Goal: Answer question/provide support: Share knowledge or assist other users

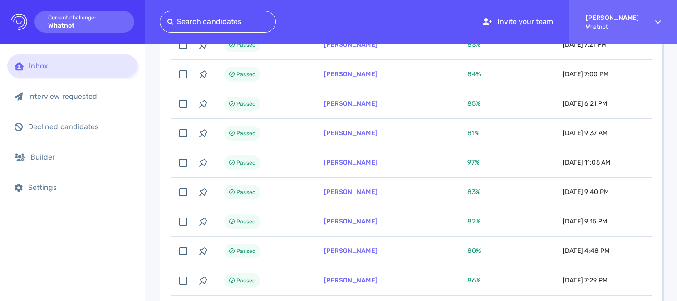
scroll to position [174, 0]
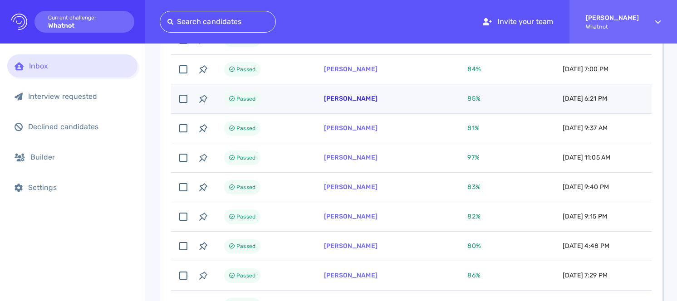
click at [347, 96] on link "[PERSON_NAME]" at bounding box center [351, 99] width 54 height 8
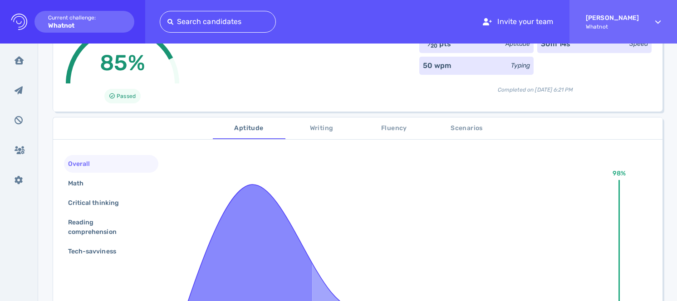
scroll to position [94, 0]
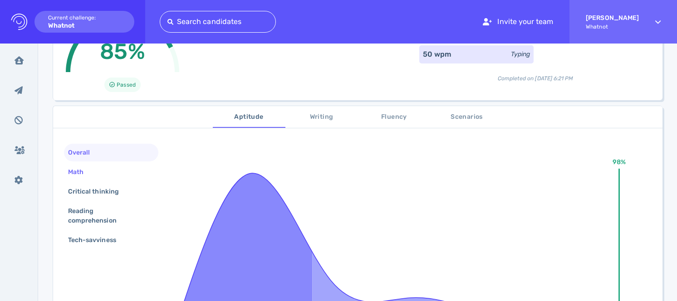
click at [135, 168] on div "Math" at bounding box center [111, 172] width 94 height 18
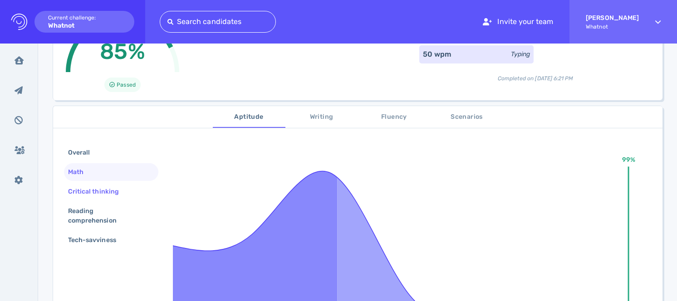
click at [127, 195] on div "Critical thinking" at bounding box center [98, 191] width 64 height 13
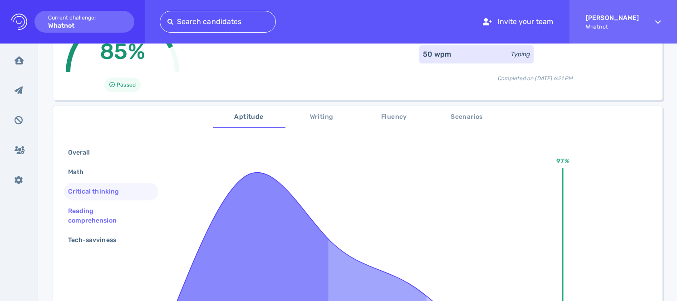
click at [117, 212] on div "Reading comprehension" at bounding box center [107, 216] width 83 height 23
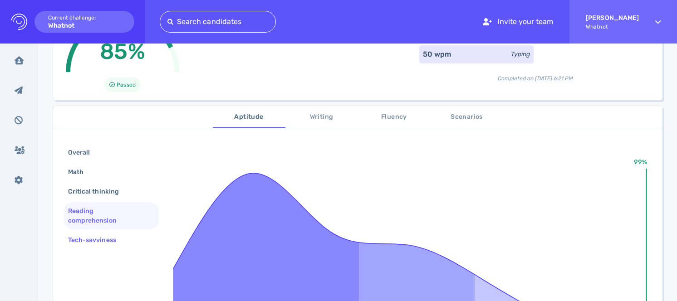
click at [106, 242] on div "Tech-savviness" at bounding box center [96, 240] width 61 height 13
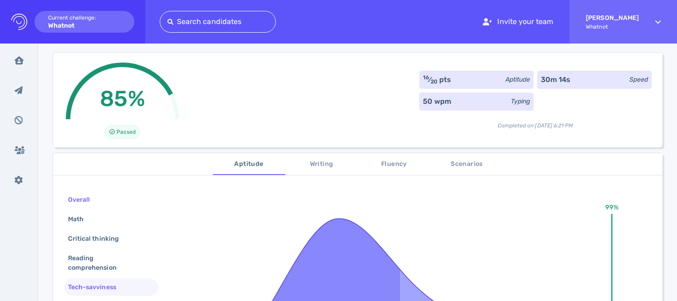
scroll to position [0, 0]
